Goal: Task Accomplishment & Management: Use online tool/utility

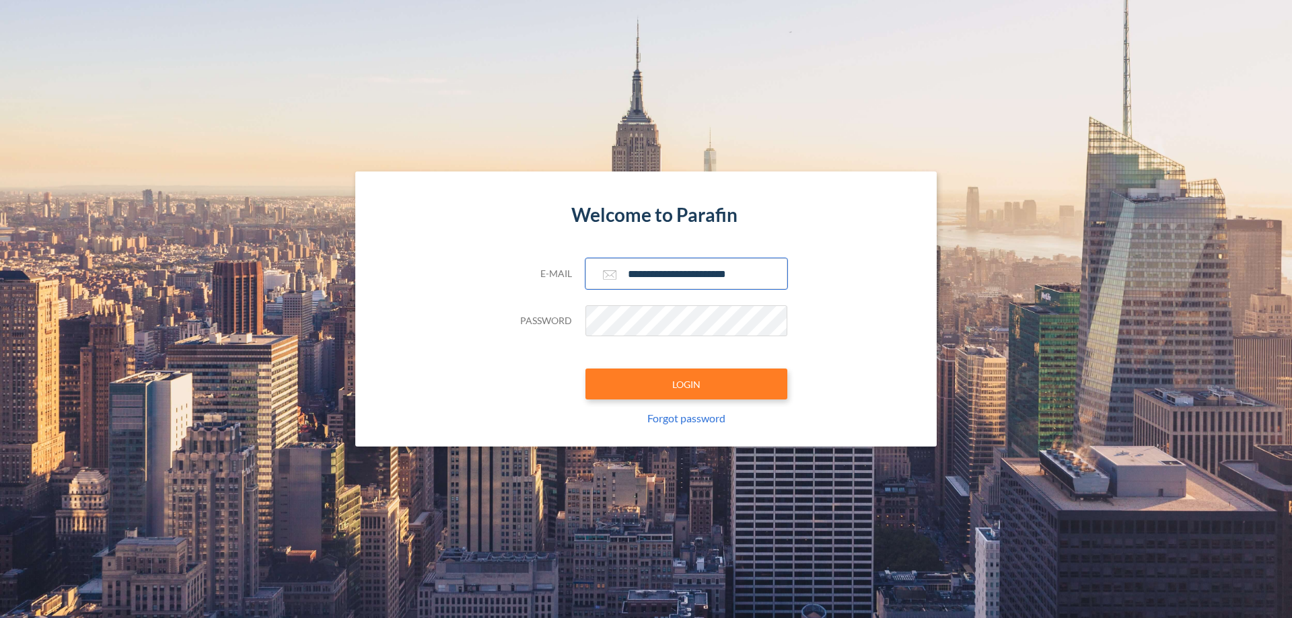
type input "**********"
click at [686, 384] on button "LOGIN" at bounding box center [686, 384] width 202 height 31
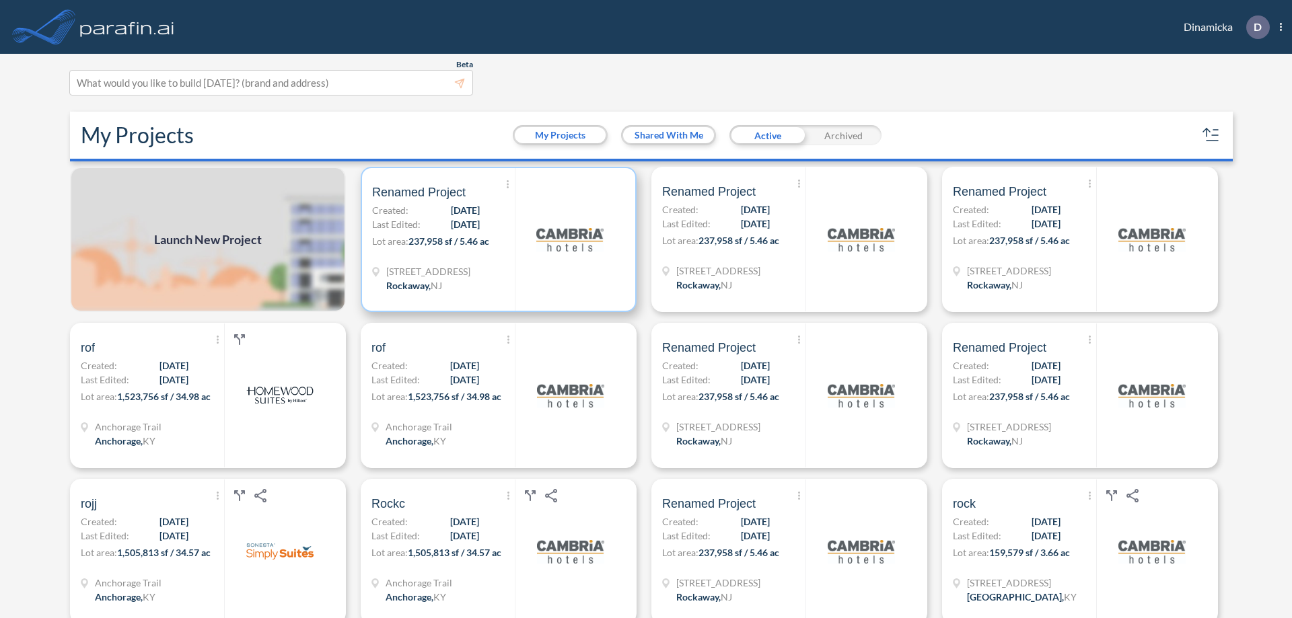
scroll to position [3, 0]
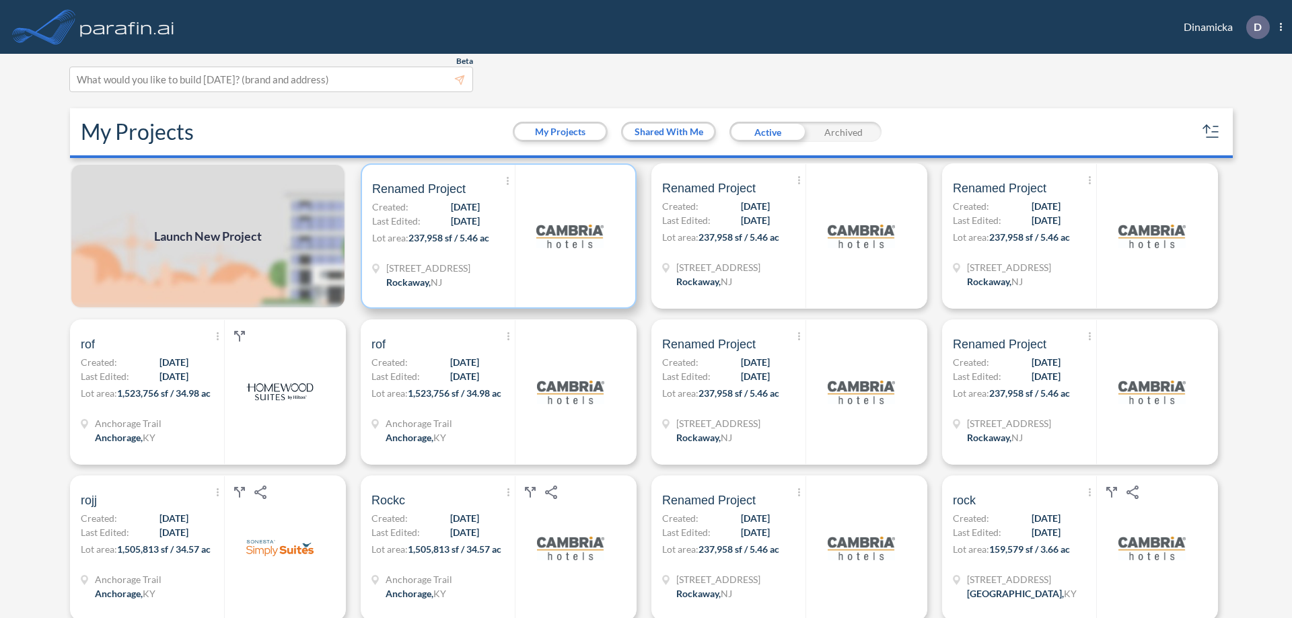
click at [496, 236] on p "Lot area: 237,958 sf / 5.46 ac" at bounding box center [443, 241] width 143 height 20
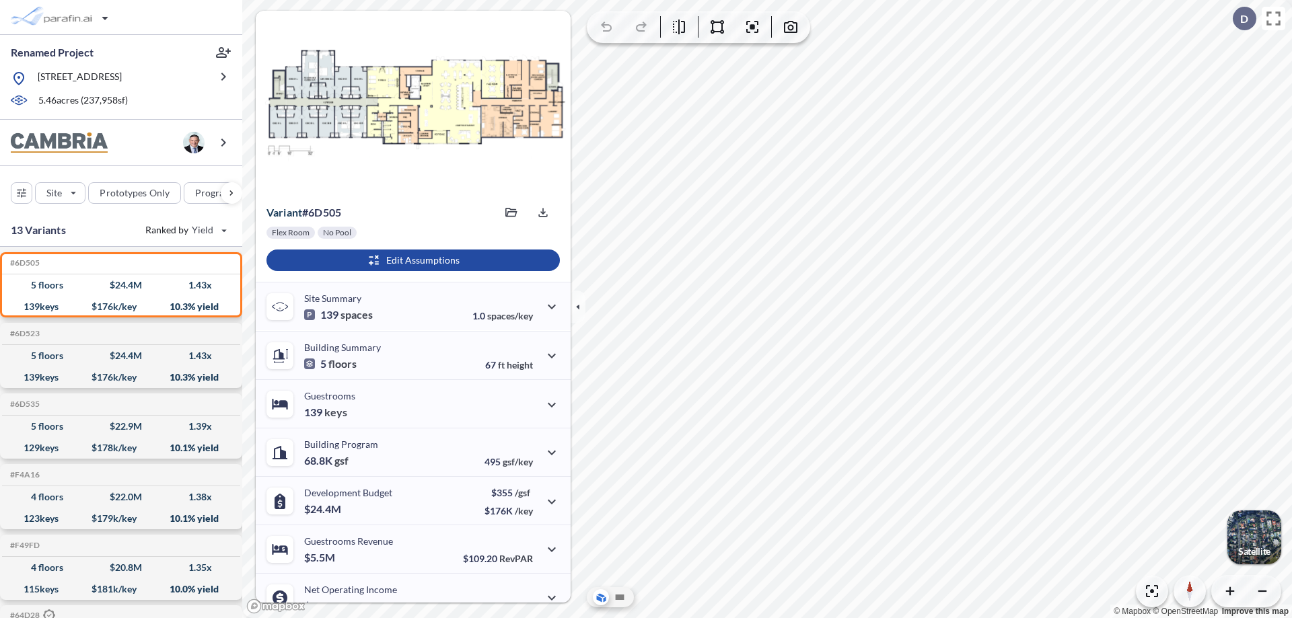
scroll to position [68, 0]
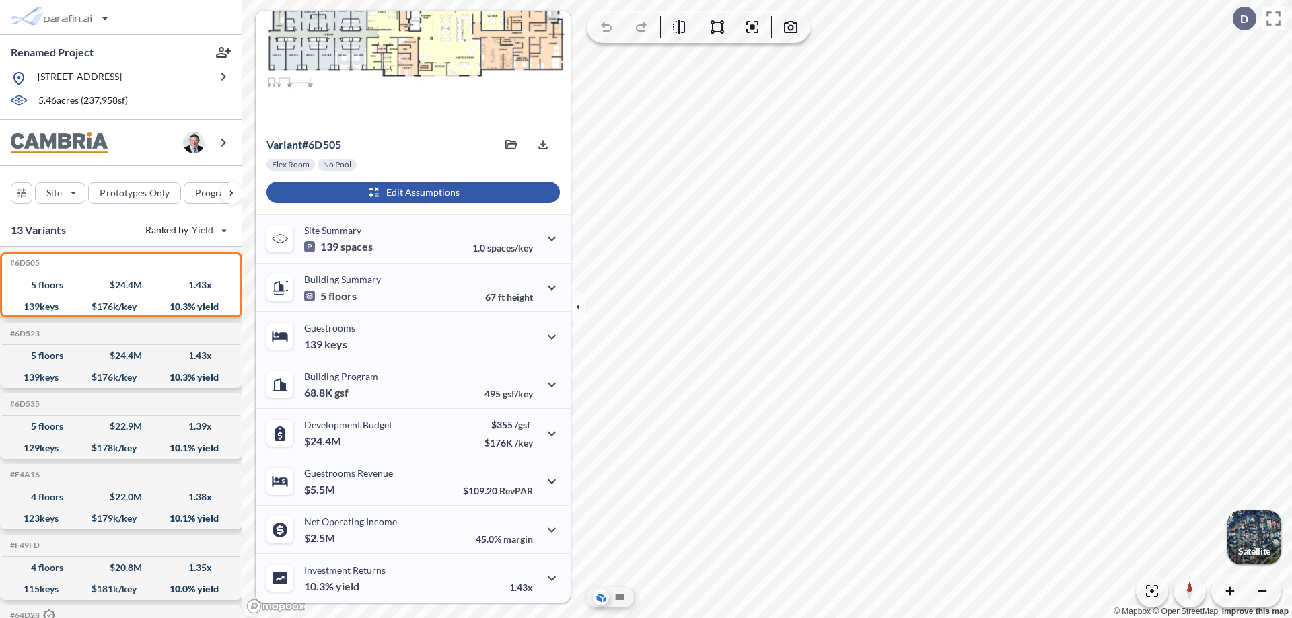
click at [411, 192] on div "button" at bounding box center [412, 193] width 293 height 22
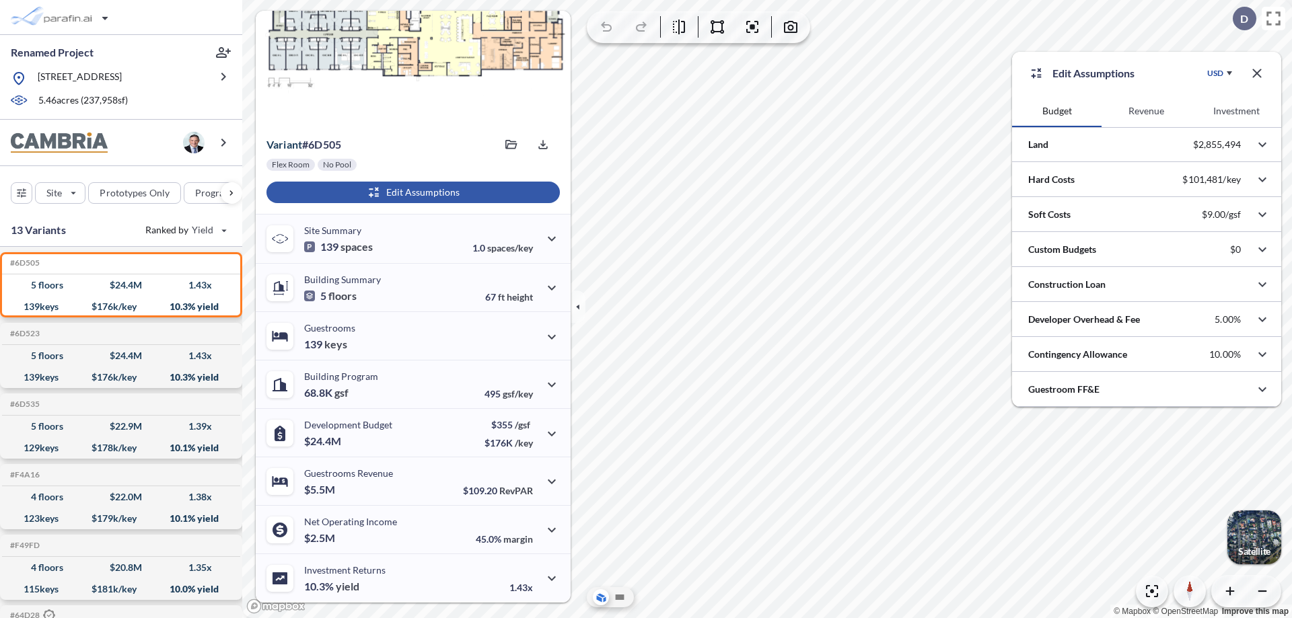
click at [1146, 111] on button "Revenue" at bounding box center [1145, 111] width 89 height 32
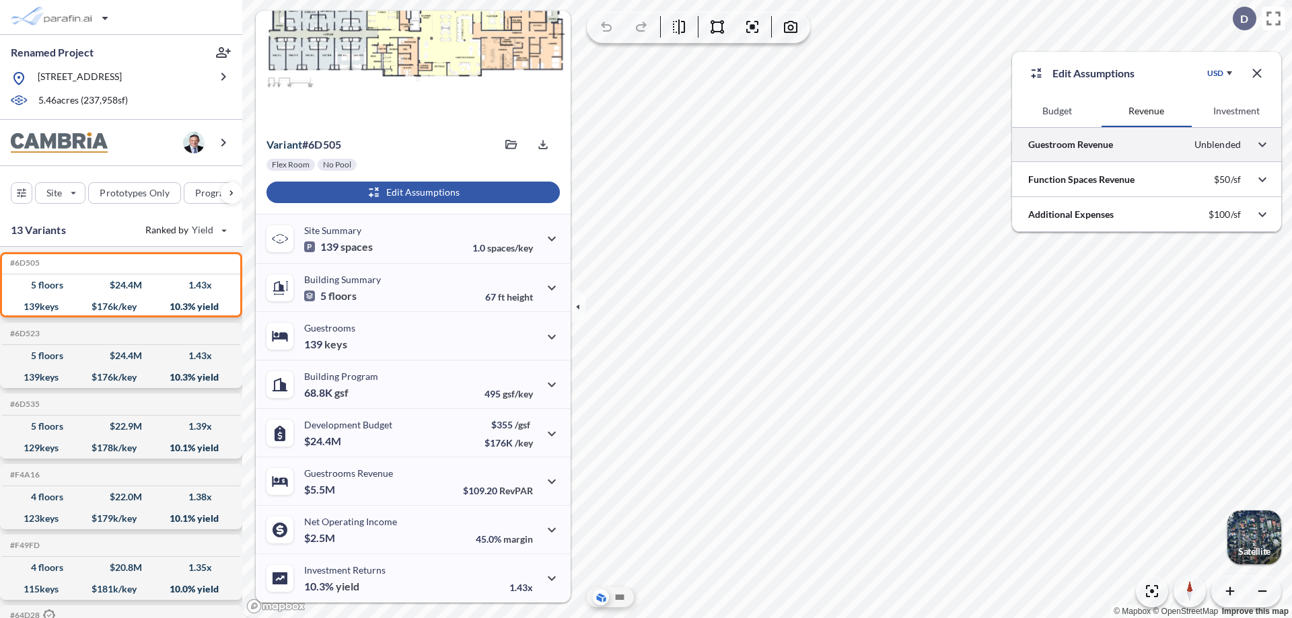
click at [1146, 145] on div at bounding box center [1146, 144] width 269 height 34
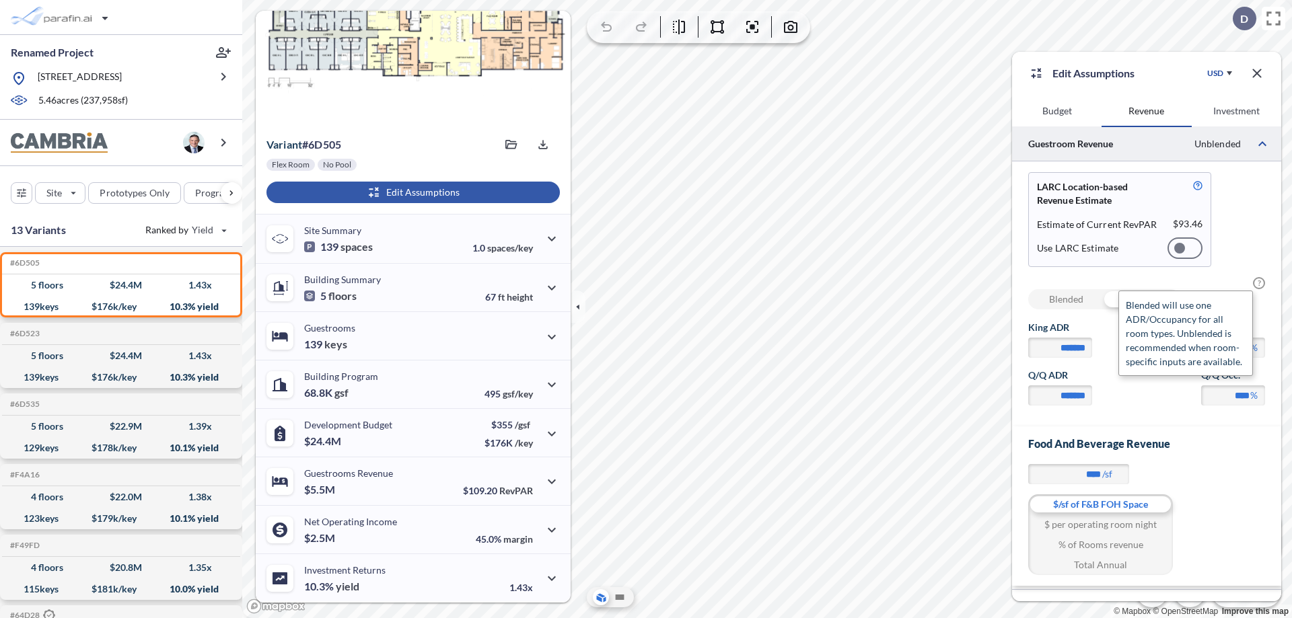
scroll to position [58, 0]
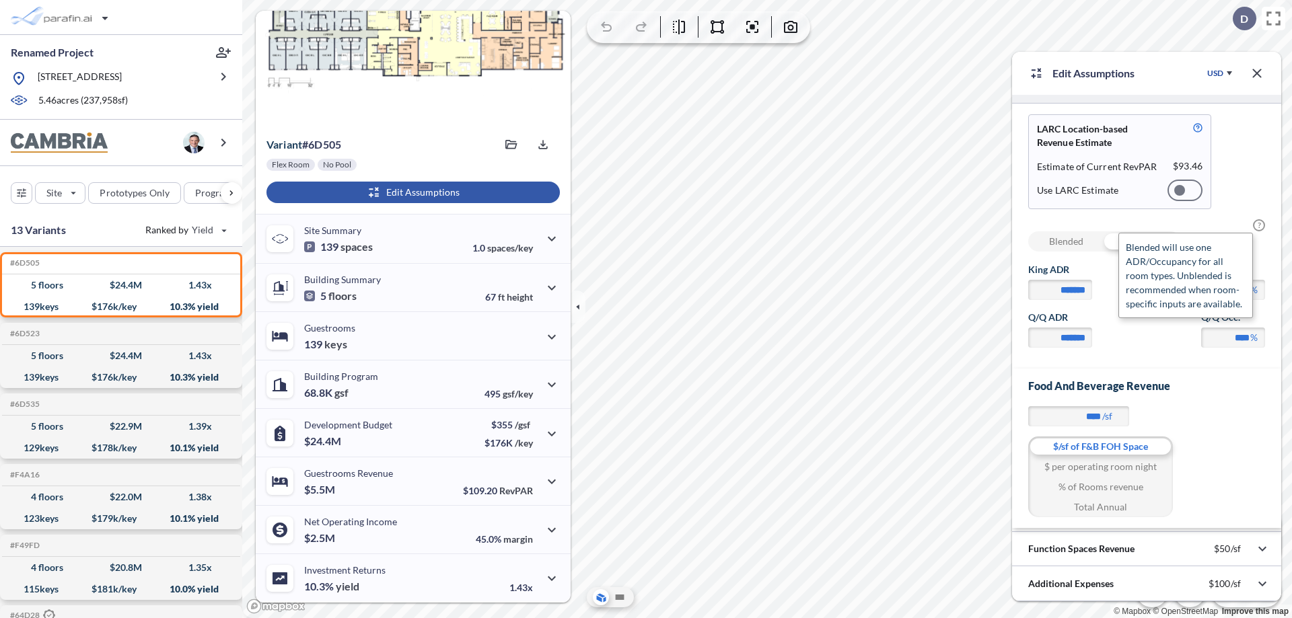
click at [1259, 225] on span "?" at bounding box center [1259, 225] width 12 height 12
